Goal: Transaction & Acquisition: Purchase product/service

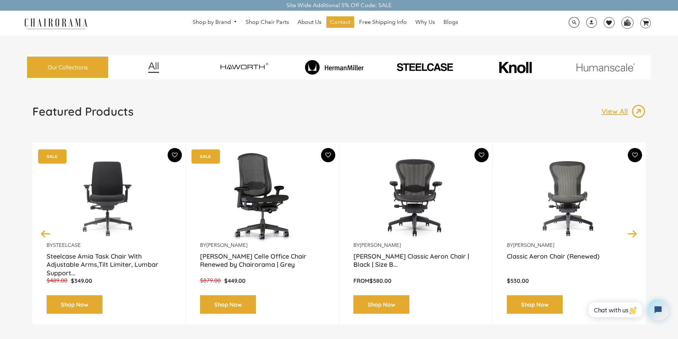
click at [50, 107] on h1 "Featured Products" at bounding box center [82, 111] width 101 height 14
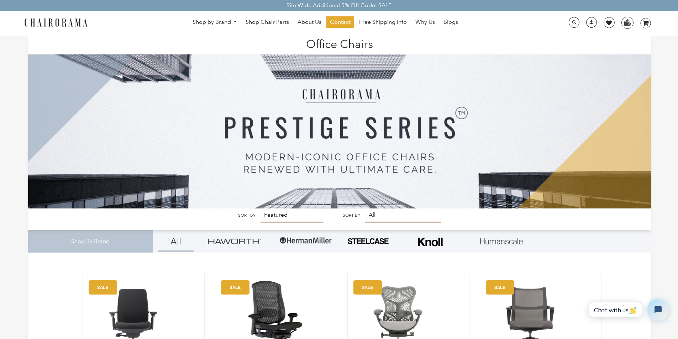
click at [271, 209] on img at bounding box center [339, 122] width 623 height 173
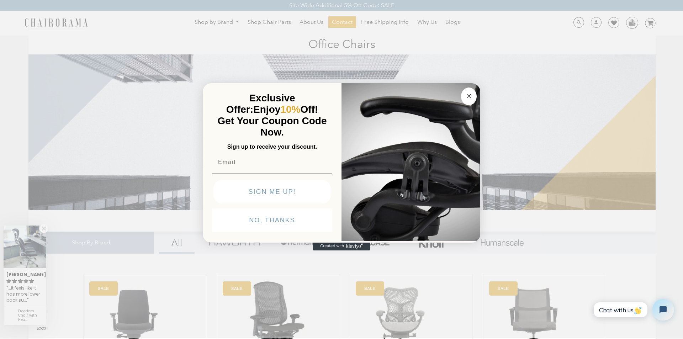
click input "Submit" at bounding box center [0, 0] width 0 height 0
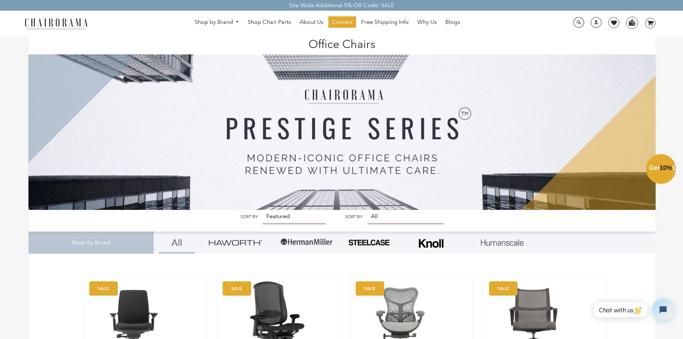
click at [380, 337] on div "Close dialog Exclusive Offer: Enjoy 10% Off! Get Your Coupon Code Now. Sign up …" at bounding box center [341, 168] width 683 height 339
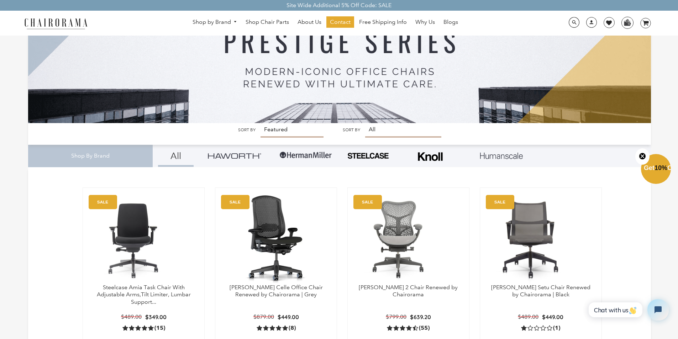
scroll to position [100, 0]
